Goal: Information Seeking & Learning: Learn about a topic

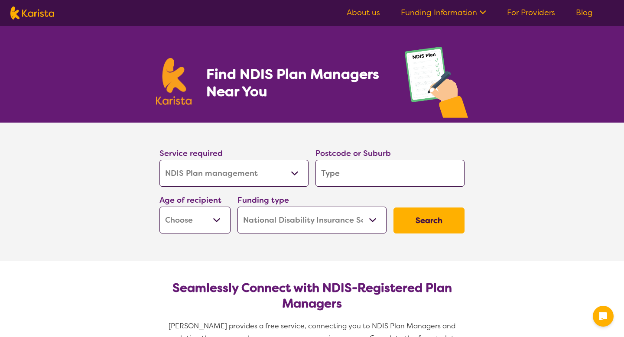
select select "NDIS Plan management"
select select "NDIS"
select select "NDIS Plan management"
select select "NDIS"
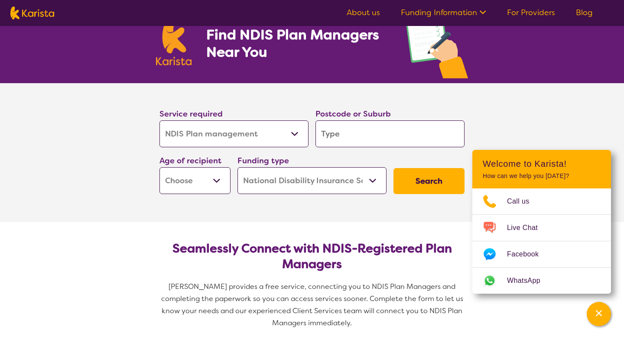
scroll to position [43, 0]
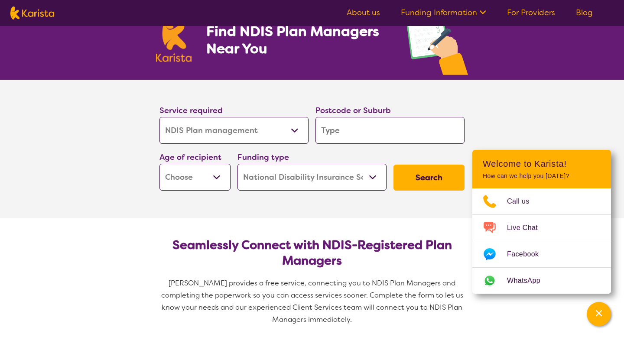
click at [354, 126] on input "search" at bounding box center [389, 130] width 149 height 27
type input "G"
type input "Ge"
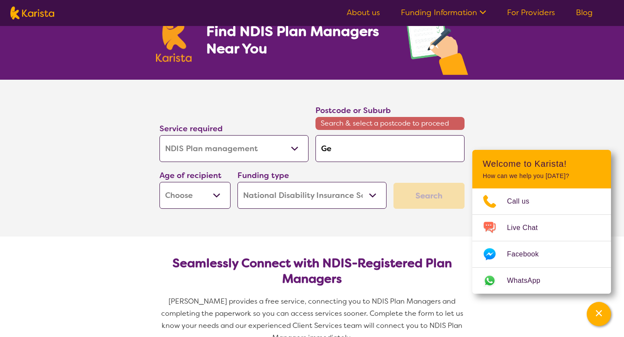
type input "Gee"
type input "Geel"
type input "Geelo"
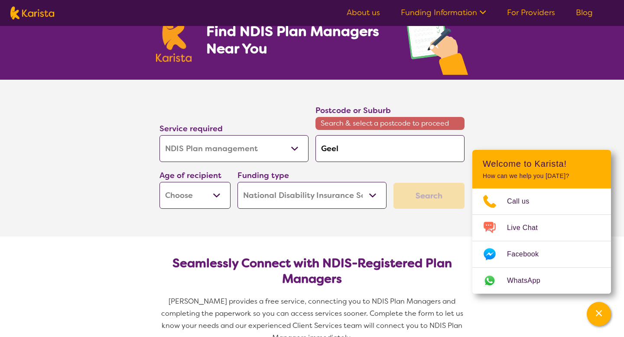
type input "Geelo"
type input "Geelon"
type input "Geelong"
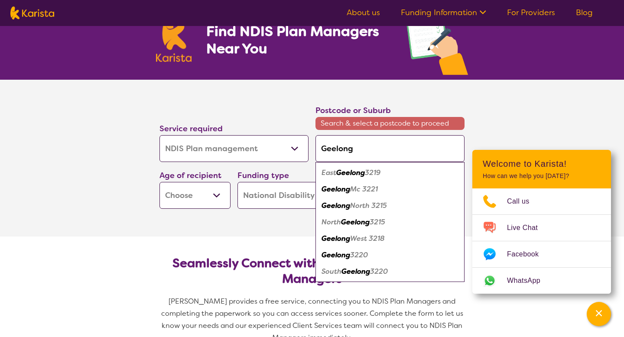
click at [351, 253] on em "3220" at bounding box center [359, 254] width 18 height 9
type input "3220"
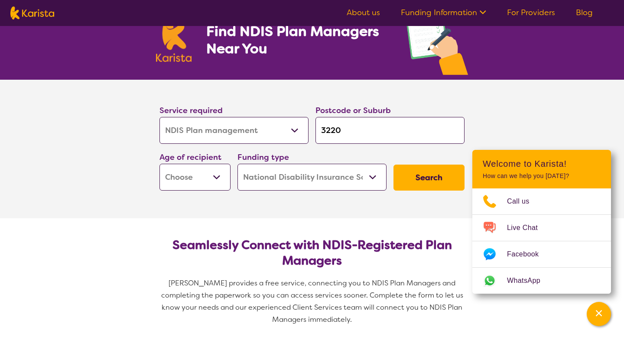
click at [434, 179] on button "Search" at bounding box center [428, 178] width 71 height 26
click at [184, 169] on select "Early Childhood - 0 to 9 Child - 10 to 11 Adolescent - 12 to 17 Adult - 18 to 6…" at bounding box center [194, 177] width 71 height 27
select select "AS"
click at [159, 164] on select "Early Childhood - 0 to 9 Child - 10 to 11 Adolescent - 12 to 17 Adult - 18 to 6…" at bounding box center [194, 177] width 71 height 27
select select "AS"
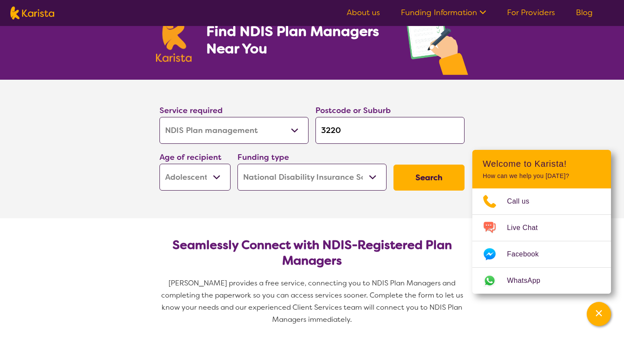
click at [425, 175] on button "Search" at bounding box center [428, 178] width 71 height 26
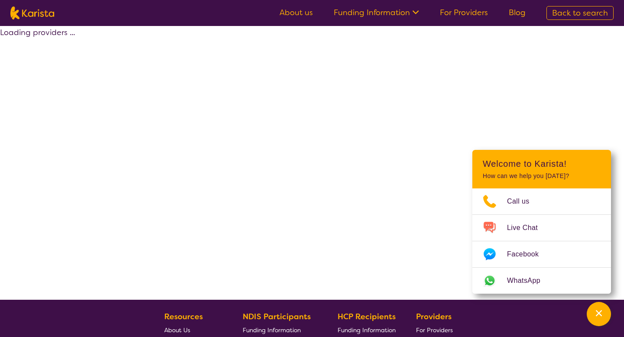
select select "by_score"
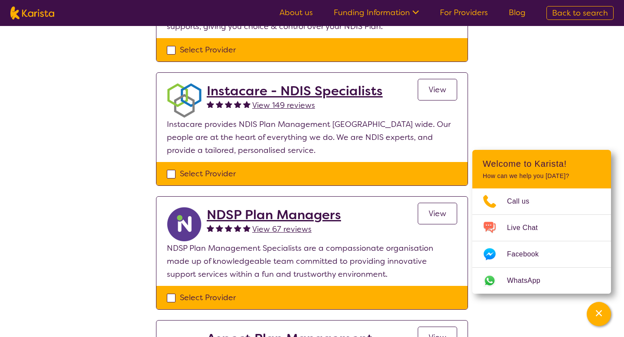
scroll to position [306, 0]
